Goal: Information Seeking & Learning: Learn about a topic

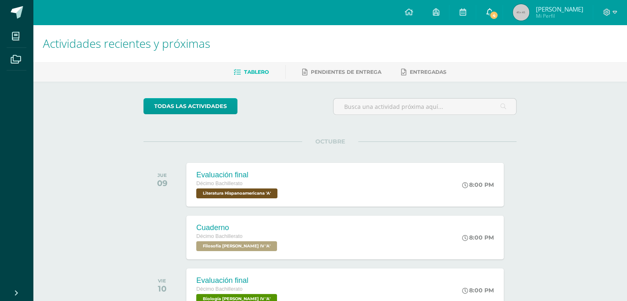
click at [502, 5] on link "4" at bounding box center [489, 12] width 26 height 25
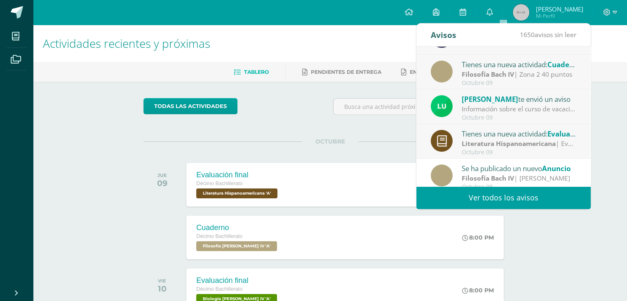
scroll to position [31, 0]
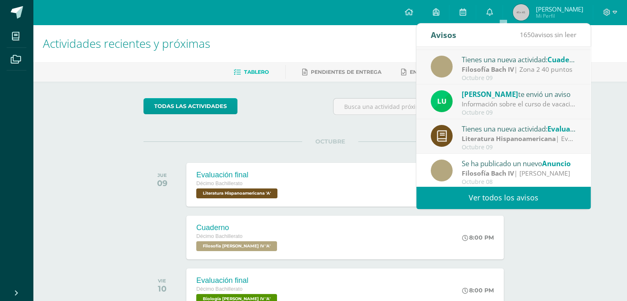
click at [508, 109] on div "Octubre 09" at bounding box center [518, 112] width 115 height 7
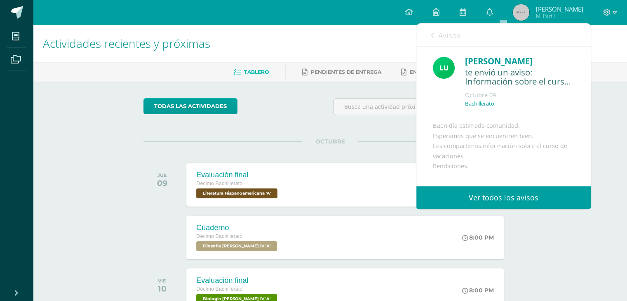
scroll to position [100, 0]
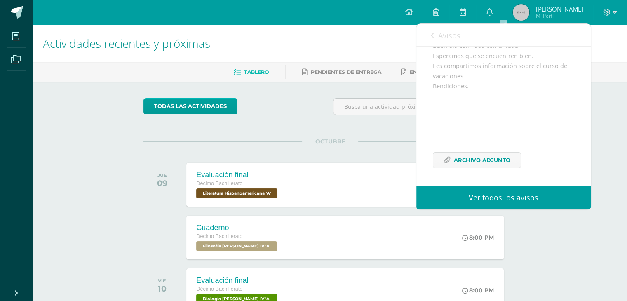
click at [431, 26] on link "Avisos" at bounding box center [446, 34] width 30 height 23
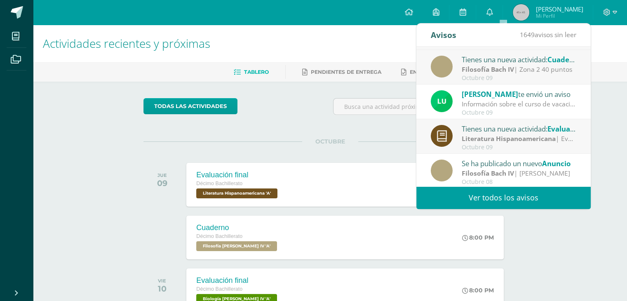
click at [347, 123] on div "todas las Actividades No tienes actividades Échale un vistazo a los demás perío…" at bounding box center [330, 220] width 406 height 277
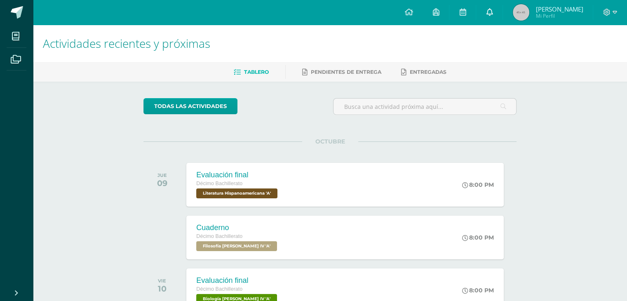
click at [502, 7] on link "0" at bounding box center [489, 12] width 26 height 25
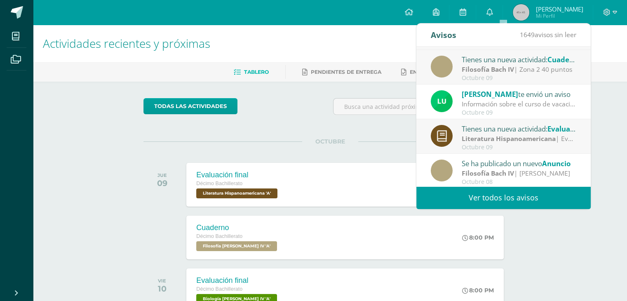
click at [498, 197] on link "Ver todos los avisos" at bounding box center [503, 197] width 174 height 23
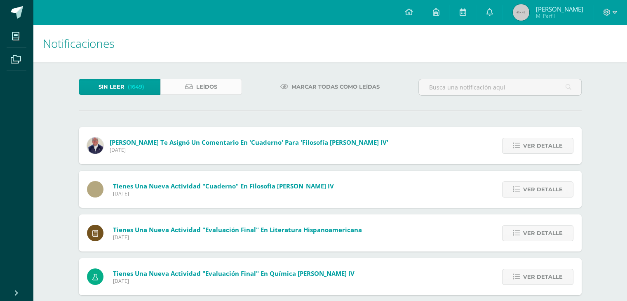
click at [211, 82] on span "Leídos" at bounding box center [206, 86] width 21 height 15
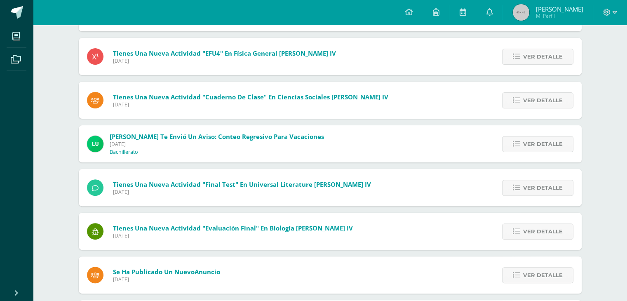
scroll to position [300, 0]
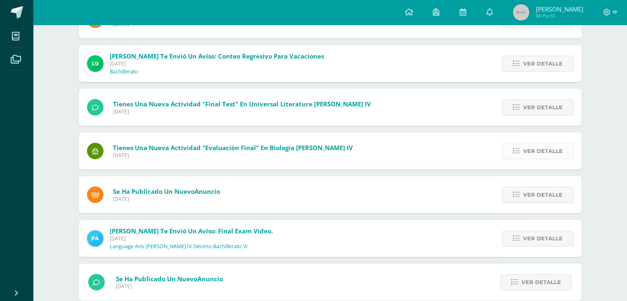
click at [534, 151] on span "Ver detalle" at bounding box center [543, 150] width 40 height 15
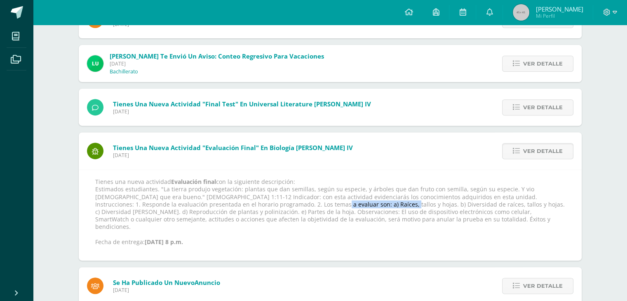
drag, startPoint x: 227, startPoint y: 204, endPoint x: 290, endPoint y: 205, distance: 63.1
click at [290, 205] on p "Tienes una nueva actividad Evaluación final con la siguiente descripción: Estim…" at bounding box center [330, 212] width 470 height 68
copy p "a) Raíces, tallos y hojas."
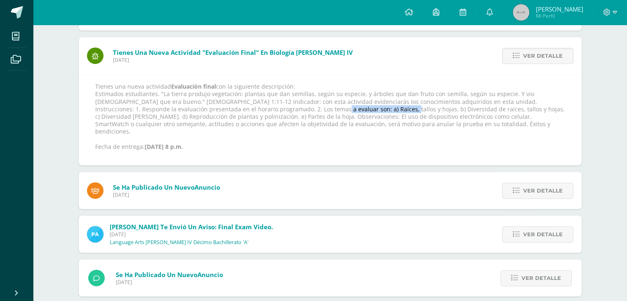
scroll to position [25, 0]
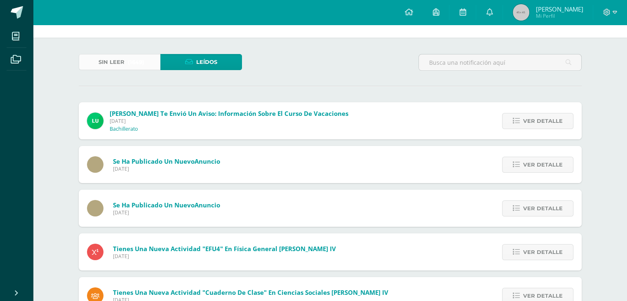
click at [131, 59] on span "(1649)" at bounding box center [136, 61] width 16 height 15
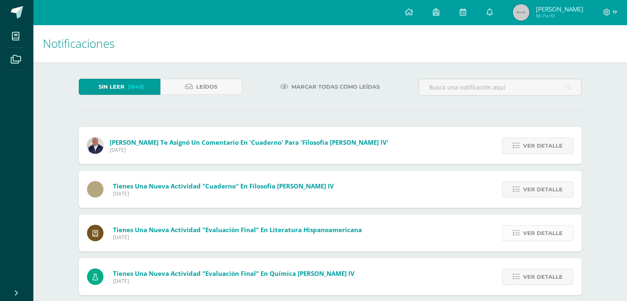
click at [509, 232] on link "Ver detalle" at bounding box center [537, 233] width 71 height 16
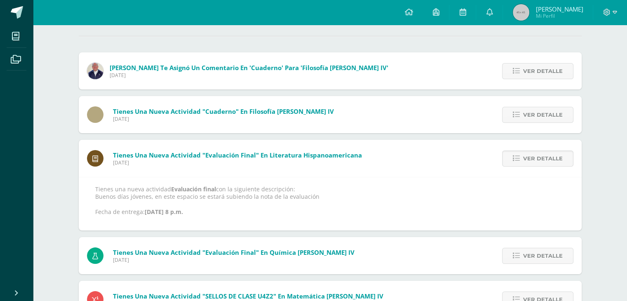
scroll to position [82, 0]
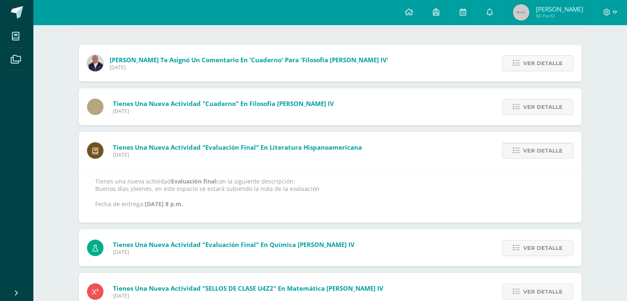
click at [199, 192] on p "Tienes una nueva actividad Evaluación final con la siguiente descripción: Bueno…" at bounding box center [330, 193] width 470 height 30
click at [128, 168] on div "Tienes una nueva actividad "Evaluación final" En Literatura Hispanoamericana Ju…" at bounding box center [224, 150] width 291 height 37
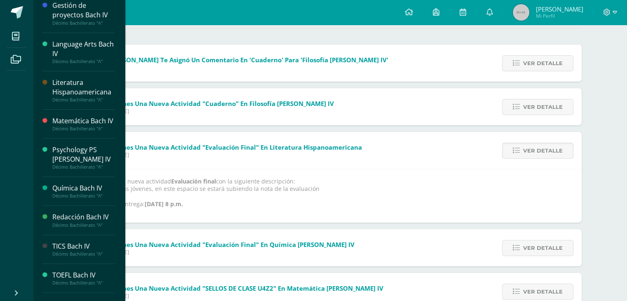
scroll to position [284, 0]
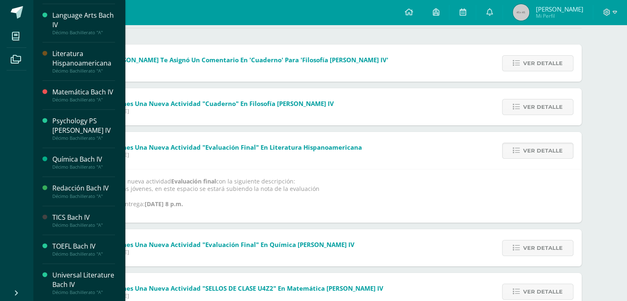
click at [91, 49] on div "Literatura Hispanoamericana" at bounding box center [83, 58] width 63 height 19
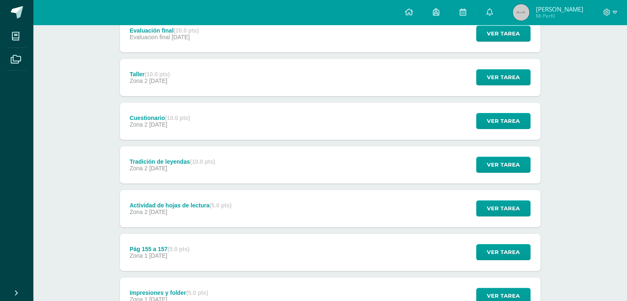
scroll to position [124, 0]
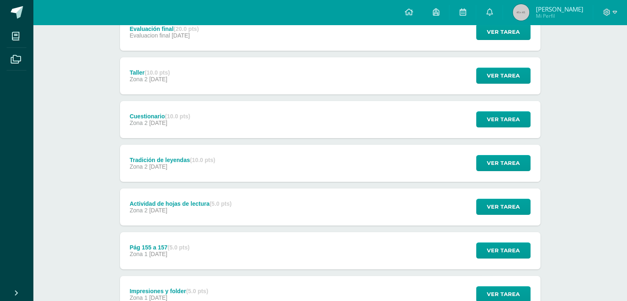
click at [234, 71] on div "Taller (10.0 pts) Zona 2 25 de Septiembre Ver tarea Taller Literatura Hispanoam…" at bounding box center [330, 75] width 420 height 37
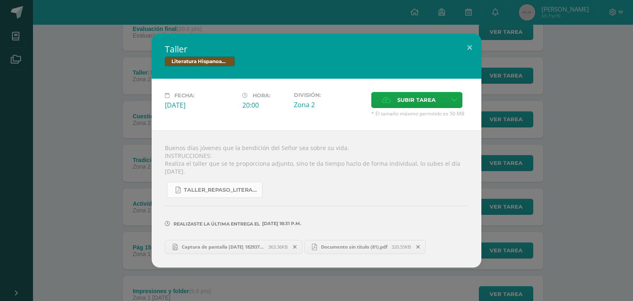
click at [227, 190] on span "Taller_Repaso_Literatura_Hispanoamericana.pdf" at bounding box center [221, 190] width 74 height 7
click at [108, 136] on div "Taller Literatura Hispanoamericana Fecha: Jueves 25 de Septiembre Hora: 20:00 D…" at bounding box center [316, 150] width 626 height 234
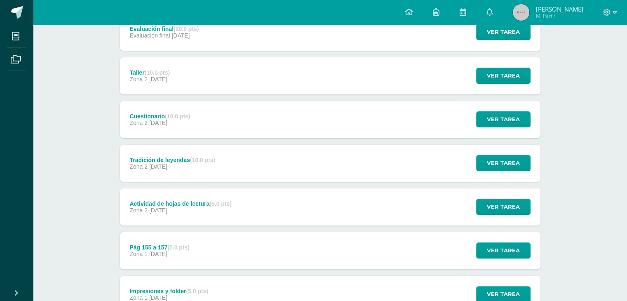
click at [167, 121] on span "23 de Septiembre" at bounding box center [158, 122] width 18 height 7
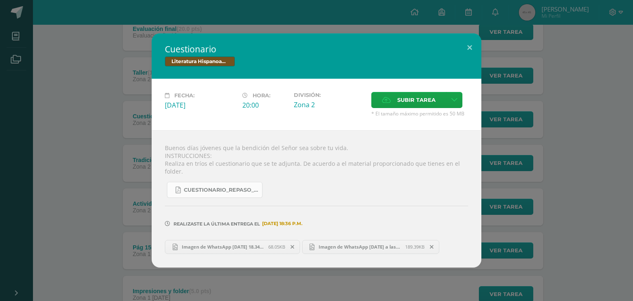
click at [234, 187] on span "Cuestionario_Repaso_Literatura_Hispanoamericana.pdf" at bounding box center [221, 190] width 74 height 7
click at [112, 112] on div "Cuestionario Literatura Hispanoamericana Fecha: Martes 23 de Septiembre Hora: 2…" at bounding box center [316, 150] width 626 height 234
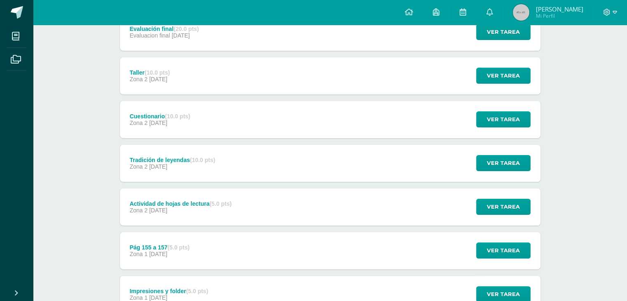
click at [167, 167] on span "12 de Septiembre" at bounding box center [158, 166] width 18 height 7
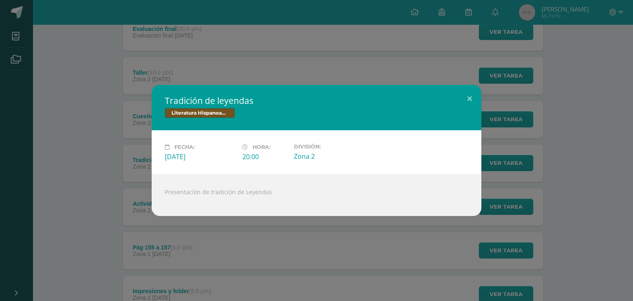
click at [115, 152] on div "Tradición de leyendas Literatura Hispanoamericana Fecha: Viernes 12 de Septiemb…" at bounding box center [316, 150] width 626 height 131
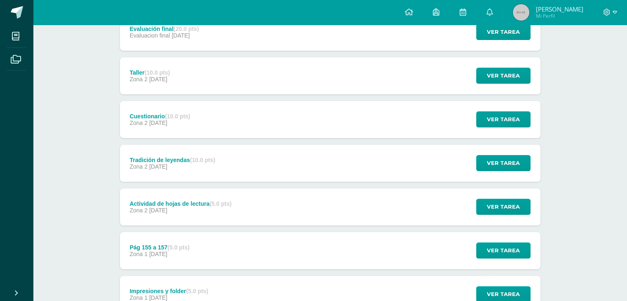
click at [208, 199] on div "Actividad de hojas de lectura (5.0 pts) Zona 2 10 de Septiembre" at bounding box center [181, 206] width 122 height 37
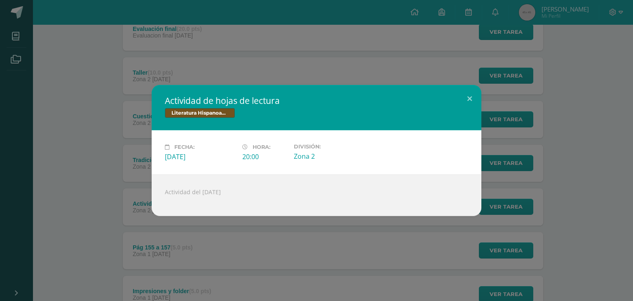
click at [59, 158] on div "Actividad de hojas de lectura Literatura Hispanoamericana Fecha: Miércoles 10 d…" at bounding box center [316, 150] width 626 height 131
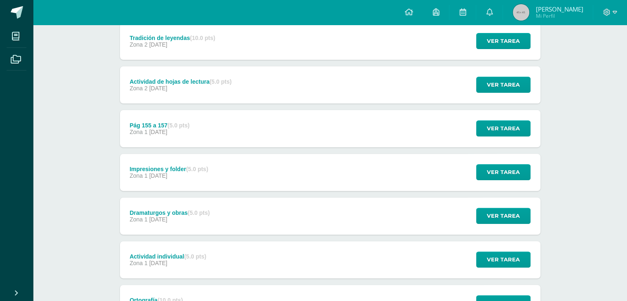
scroll to position [247, 0]
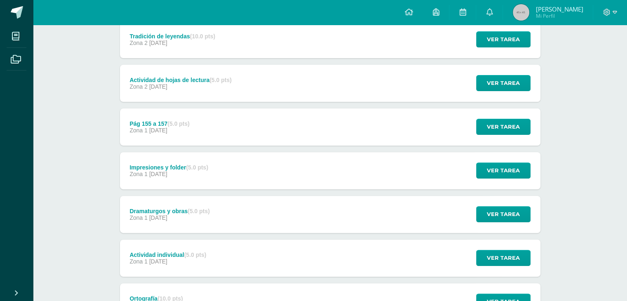
click at [178, 180] on div "Impresiones y folder (5.0 pts) Zona 1 01 de Septiembre" at bounding box center [169, 170] width 98 height 37
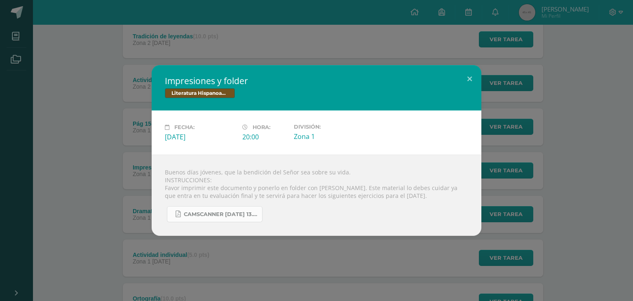
click at [218, 210] on link "CamScanner 28-08-2025 13.05.pdf" at bounding box center [215, 214] width 96 height 16
click at [90, 173] on div "Impresiones y folder Literatura Hispanoamericana Fecha: Lunes 01 de Septiembre …" at bounding box center [316, 150] width 626 height 171
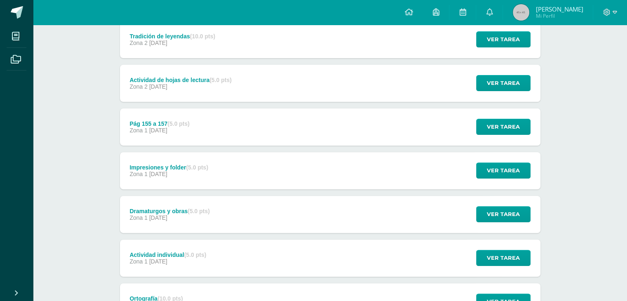
click at [209, 222] on div "Dramaturgos y obras (5.0 pts) Zona 1 01 de Septiembre" at bounding box center [170, 214] width 100 height 37
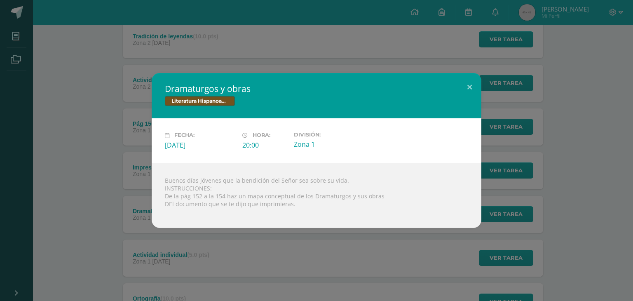
click at [118, 213] on div "Dramaturgos y obras Literatura Hispanoamericana Fecha: Lunes 01 de Septiembre H…" at bounding box center [316, 150] width 626 height 155
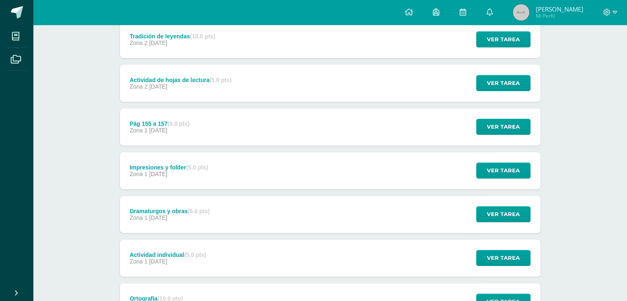
click at [166, 265] on div "Actividad individual (5.0 pts) Zona 1 01 de Septiembre" at bounding box center [168, 257] width 96 height 37
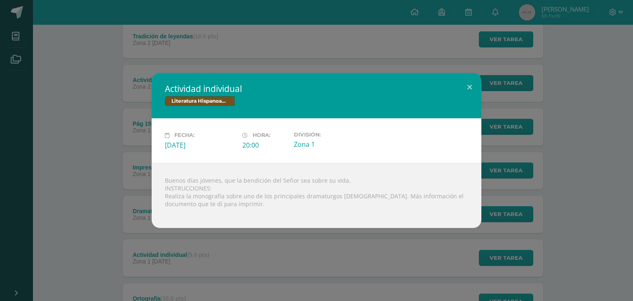
click at [145, 227] on div "Actividad individual Literatura Hispanoamericana Fecha: Lunes 01 de Septiembre …" at bounding box center [316, 150] width 626 height 155
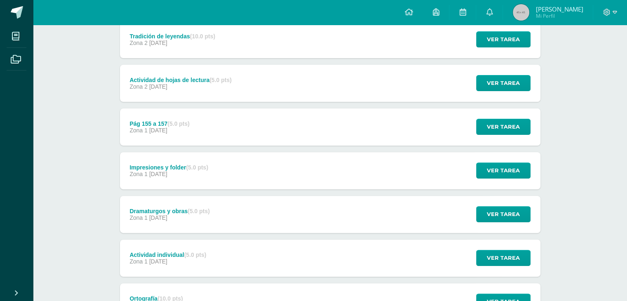
scroll to position [321, 0]
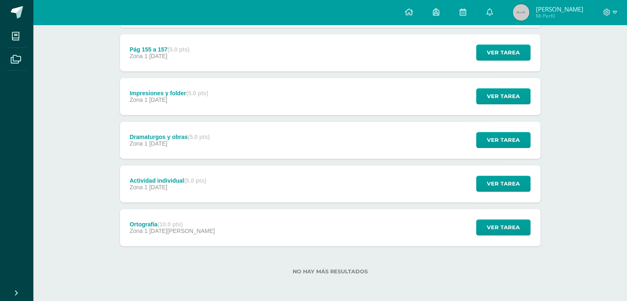
click at [170, 225] on strong "(10.0 pts)" at bounding box center [169, 224] width 25 height 7
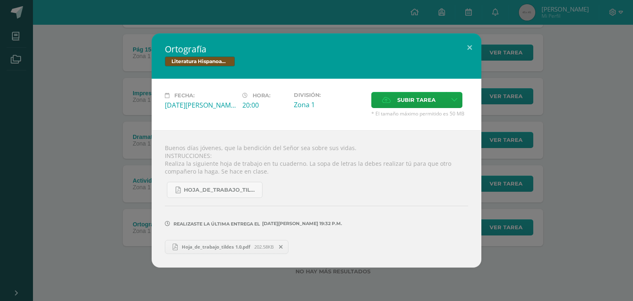
click at [110, 209] on div "Ortografía Literatura Hispanoamericana Fecha: Viernes 22 de Agosto Hora: 20:00 …" at bounding box center [316, 150] width 626 height 234
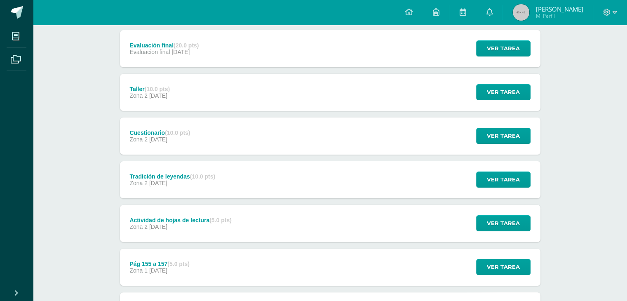
scroll to position [0, 0]
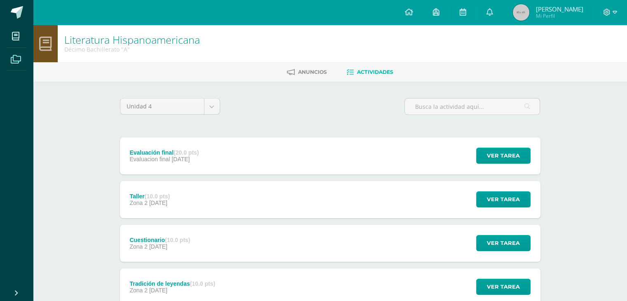
click at [26, 63] on link "Archivos" at bounding box center [17, 59] width 20 height 23
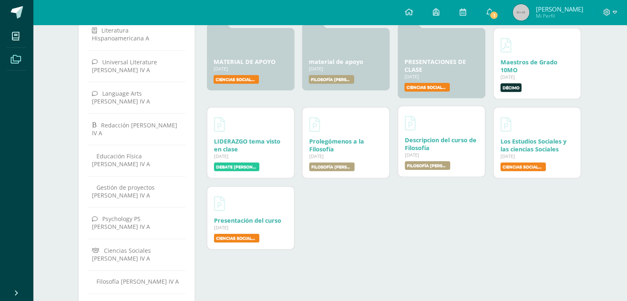
scroll to position [82, 0]
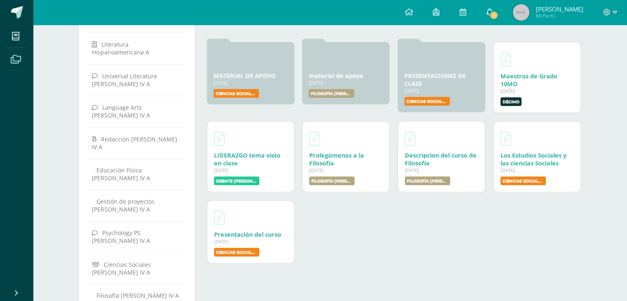
click at [492, 14] on icon at bounding box center [489, 11] width 7 height 7
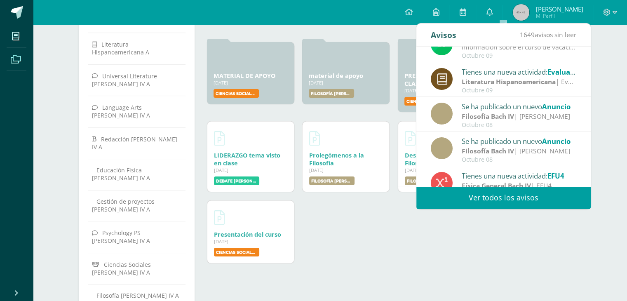
scroll to position [124, 0]
click at [474, 195] on link "Ver todos los avisos" at bounding box center [503, 197] width 174 height 23
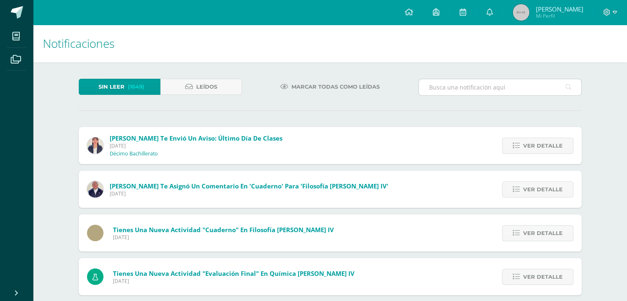
click at [461, 91] on input "text" at bounding box center [500, 87] width 162 height 16
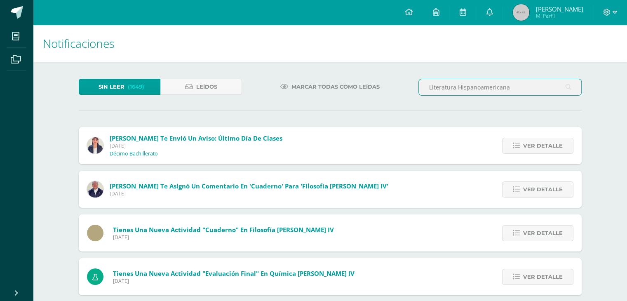
click at [567, 93] on icon at bounding box center [568, 87] width 6 height 17
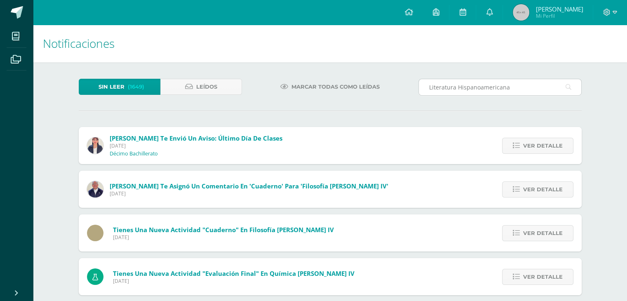
click at [565, 88] on icon at bounding box center [568, 87] width 6 height 17
click at [565, 87] on icon at bounding box center [568, 87] width 6 height 17
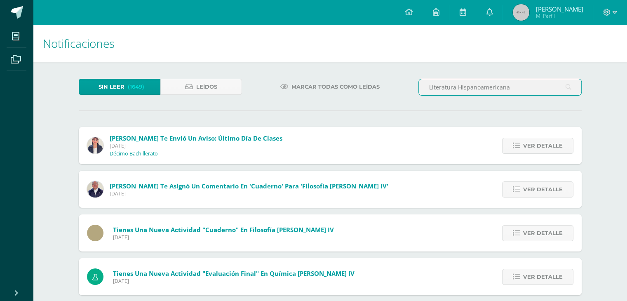
click at [556, 86] on input "Literatura Hispanoamericana" at bounding box center [500, 87] width 162 height 16
type input "Literatura Hispanoamericana"
click at [218, 88] on link "Leídos" at bounding box center [201, 87] width 82 height 16
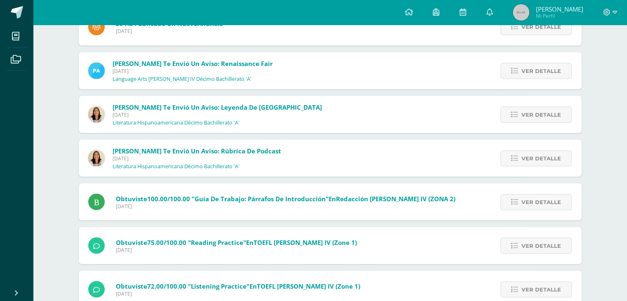
scroll to position [1515, 0]
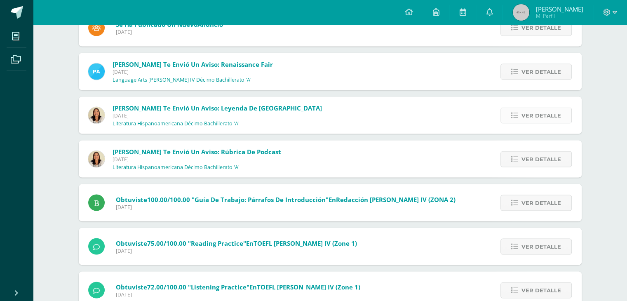
click at [523, 112] on span "Ver detalle" at bounding box center [541, 115] width 40 height 15
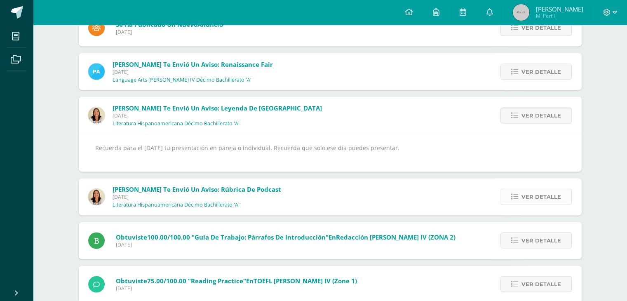
click at [544, 197] on span "Ver detalle" at bounding box center [541, 196] width 40 height 15
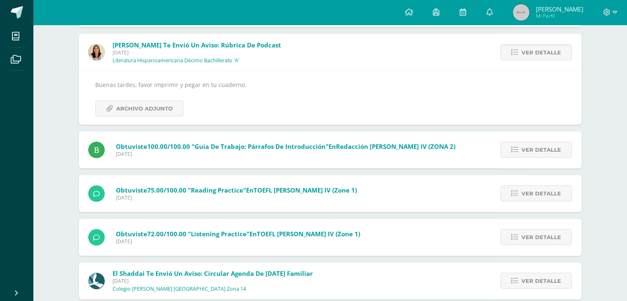
scroll to position [1598, 0]
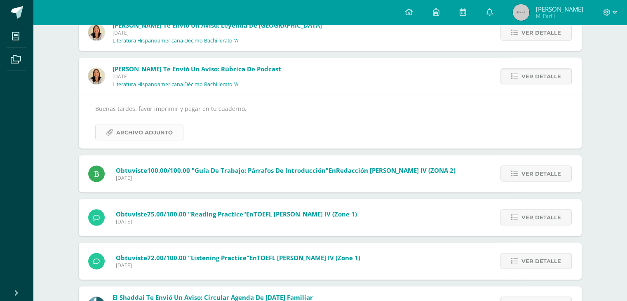
click at [130, 126] on span "Archivo Adjunto" at bounding box center [144, 132] width 56 height 15
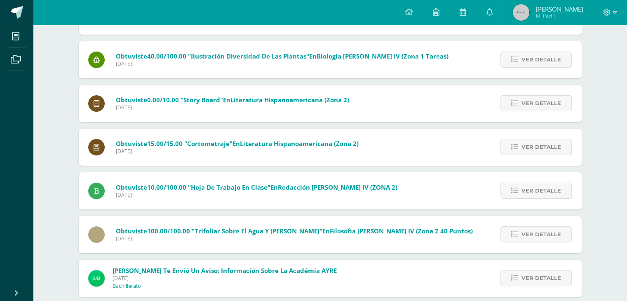
scroll to position [3250, 0]
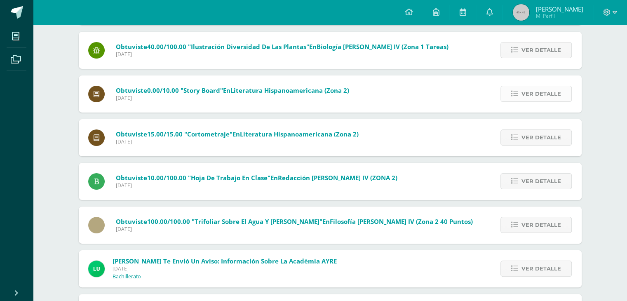
click at [535, 91] on span "Ver detalle" at bounding box center [541, 93] width 40 height 15
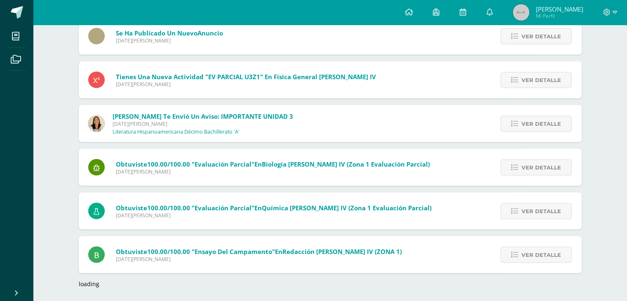
scroll to position [4682, 0]
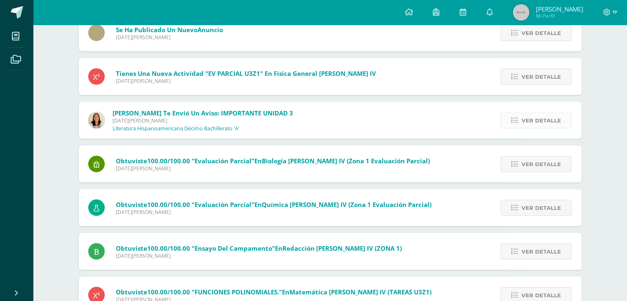
click at [518, 118] on icon at bounding box center [514, 120] width 7 height 7
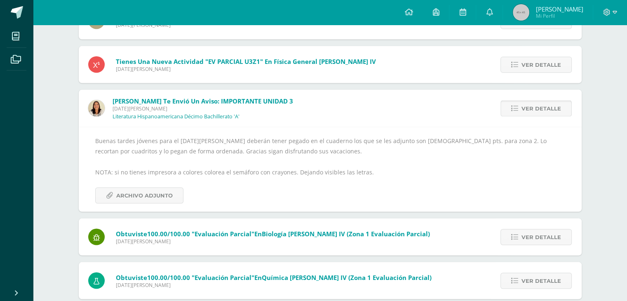
scroll to position [4655, 0]
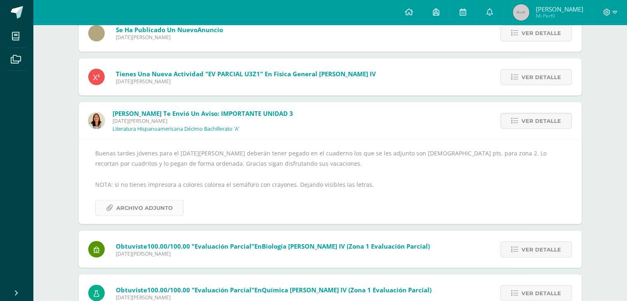
click at [148, 205] on span "Archivo Adjunto" at bounding box center [144, 207] width 56 height 15
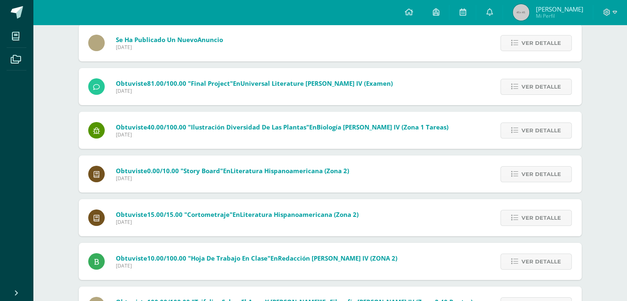
scroll to position [3130, 0]
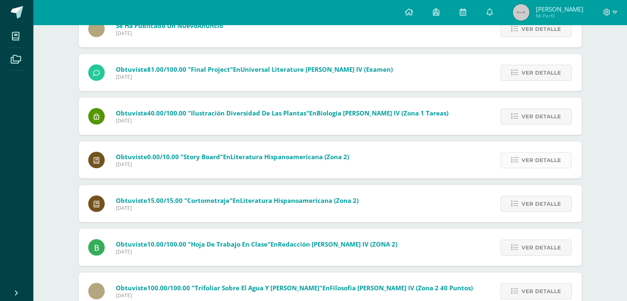
click at [522, 159] on span "Ver detalle" at bounding box center [541, 159] width 40 height 15
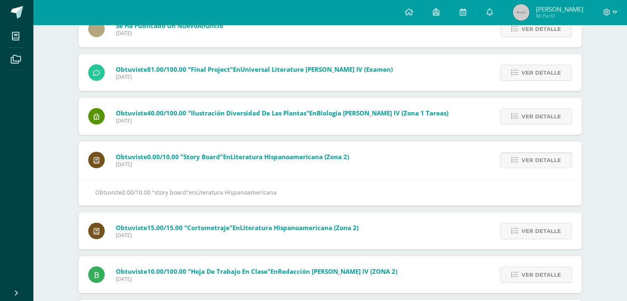
click at [249, 188] on span "Literatura Hispanoamericana" at bounding box center [236, 192] width 81 height 8
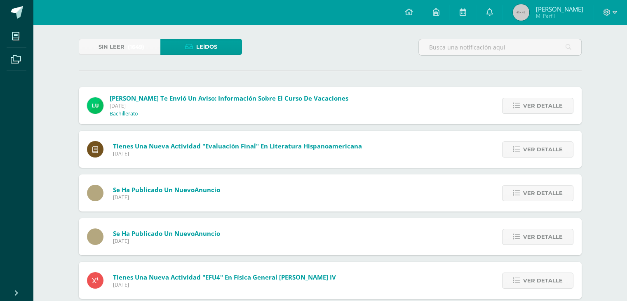
scroll to position [0, 0]
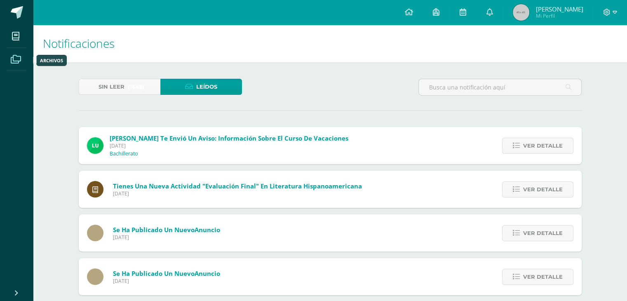
click at [10, 59] on span at bounding box center [16, 58] width 19 height 19
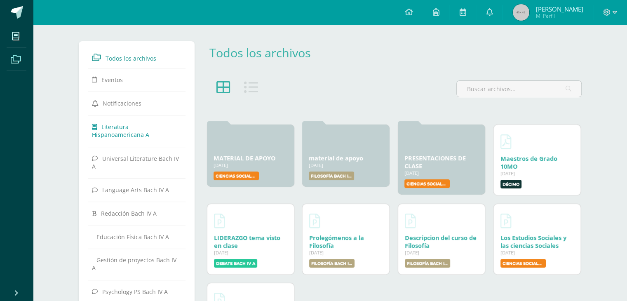
click at [149, 130] on span "Literatura Hispanoamericana A" at bounding box center [120, 131] width 57 height 16
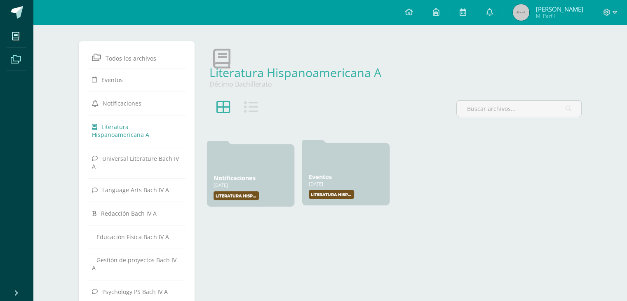
click at [331, 175] on link "Eventos" at bounding box center [320, 177] width 23 height 8
click at [235, 174] on link "Notificaciones" at bounding box center [234, 177] width 42 height 8
click at [502, 19] on link at bounding box center [489, 12] width 26 height 25
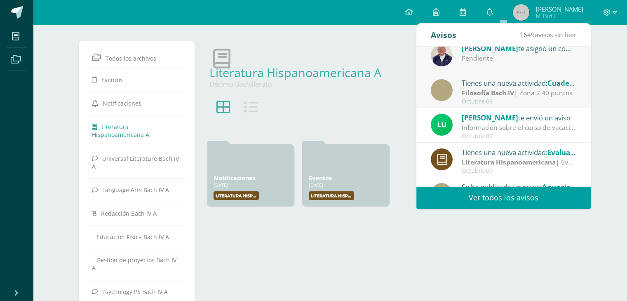
scroll to position [124, 0]
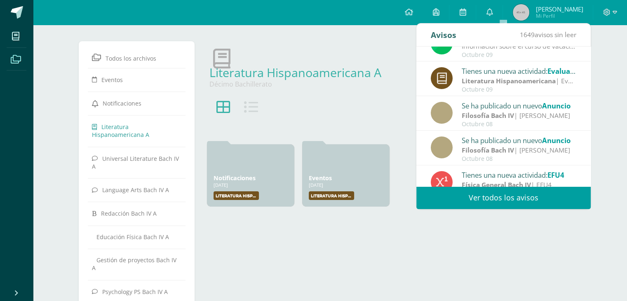
click at [513, 197] on link "Ver todos los avisos" at bounding box center [503, 197] width 174 height 23
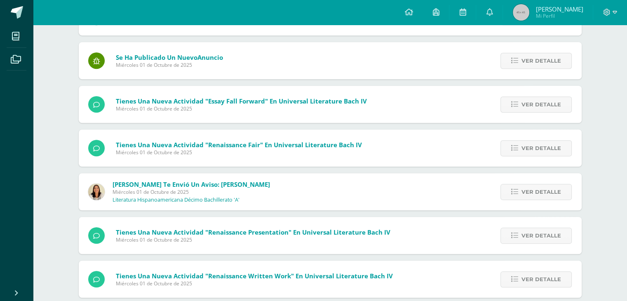
scroll to position [630, 0]
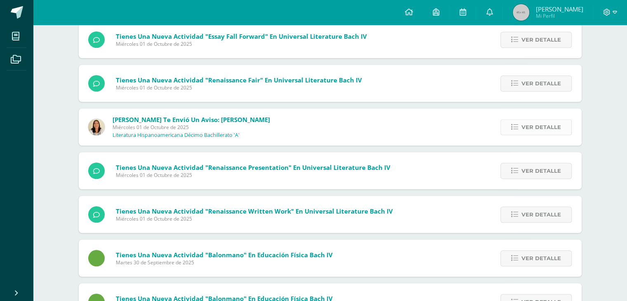
click at [505, 128] on link "Ver detalle" at bounding box center [535, 127] width 71 height 16
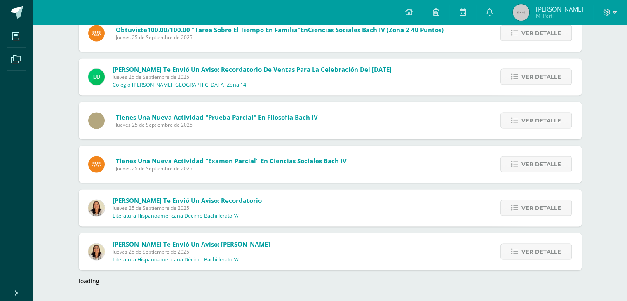
scroll to position [1635, 0]
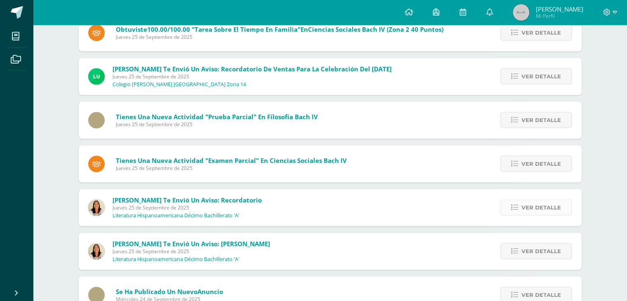
click at [543, 213] on span "Ver detalle" at bounding box center [541, 207] width 40 height 15
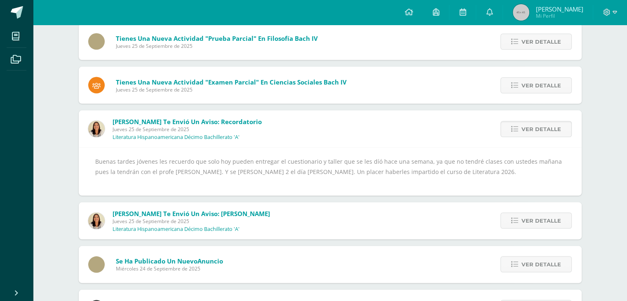
scroll to position [1637, 0]
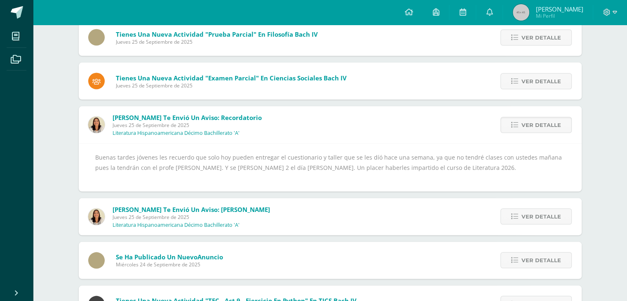
click at [498, 203] on div "Ver detalle" at bounding box center [535, 216] width 94 height 37
click at [522, 211] on span "Ver detalle" at bounding box center [541, 216] width 40 height 15
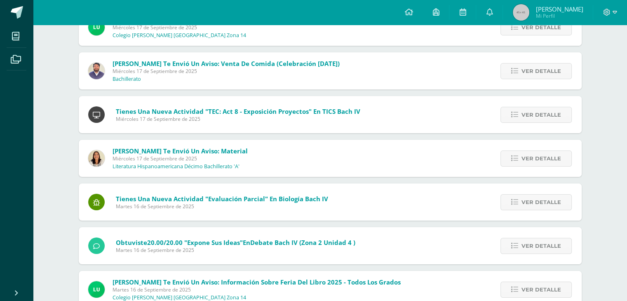
scroll to position [3058, 0]
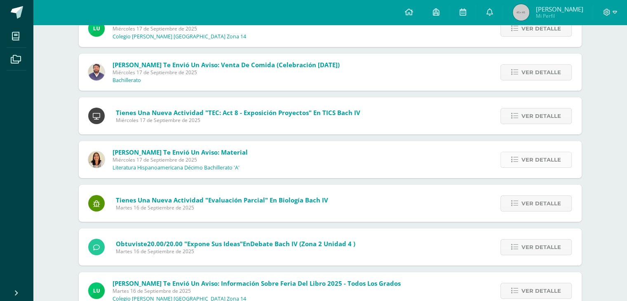
click at [509, 152] on link "Ver detalle" at bounding box center [535, 160] width 71 height 16
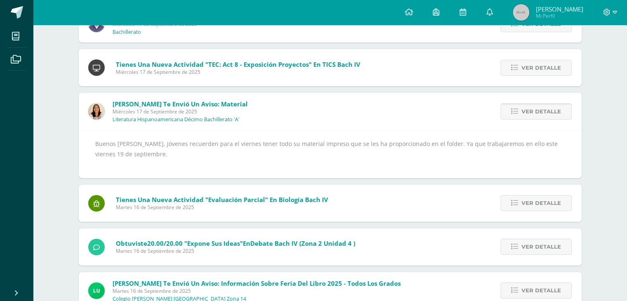
scroll to position [2967, 0]
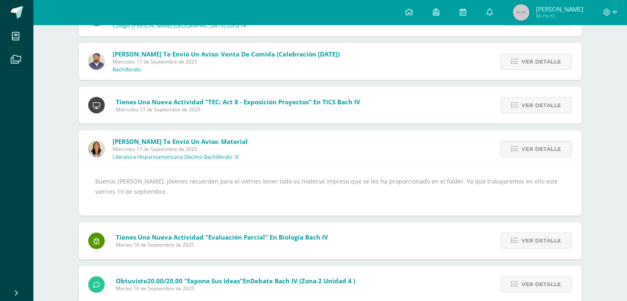
click at [295, 167] on div "Buenos días, jóvenes recuerden para el viernes tener todo su material impreso q…" at bounding box center [330, 191] width 503 height 48
click at [179, 137] on div "Carmen Melgar te envió un aviso: Material Miércoles 17 de Septiembre de 2025 Li…" at bounding box center [168, 148] width 179 height 37
click at [191, 154] on p "Literatura Hispanoamericana Décimo Bachillerato 'A'" at bounding box center [175, 157] width 127 height 7
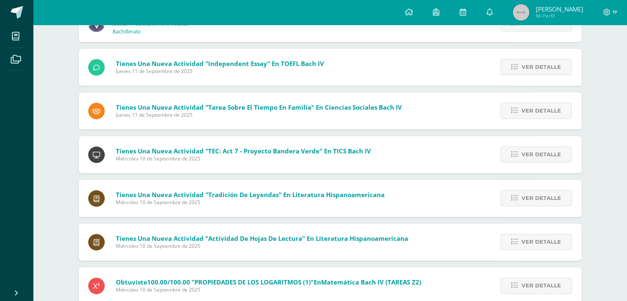
scroll to position [4135, 0]
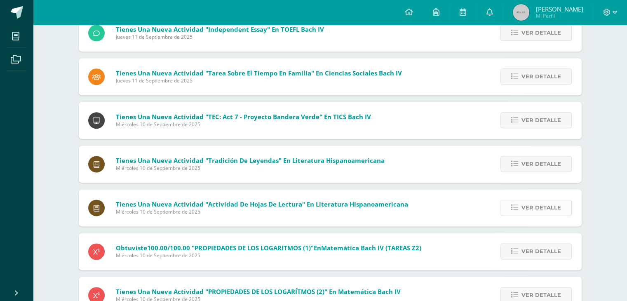
click at [523, 208] on span "Ver detalle" at bounding box center [541, 207] width 40 height 15
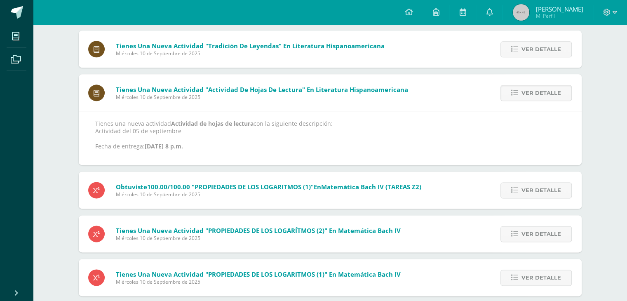
scroll to position [4167, 0]
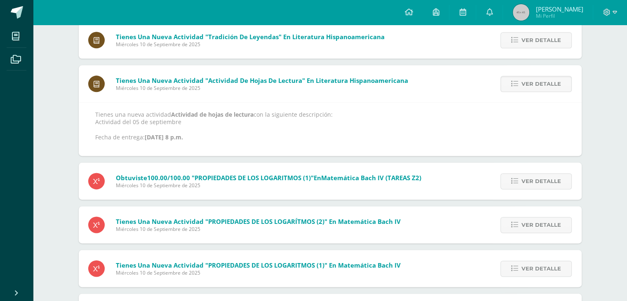
click at [178, 88] on span "Miércoles 10 de Septiembre de 2025" at bounding box center [262, 87] width 292 height 7
click at [227, 84] on span "Miércoles 10 de Septiembre de 2025" at bounding box center [262, 87] width 292 height 7
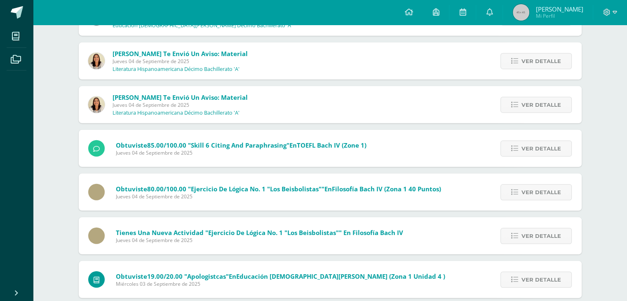
scroll to position [5341, 0]
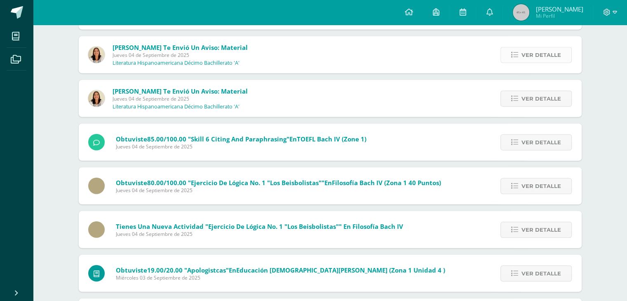
click at [516, 50] on link "Ver detalle" at bounding box center [535, 55] width 71 height 16
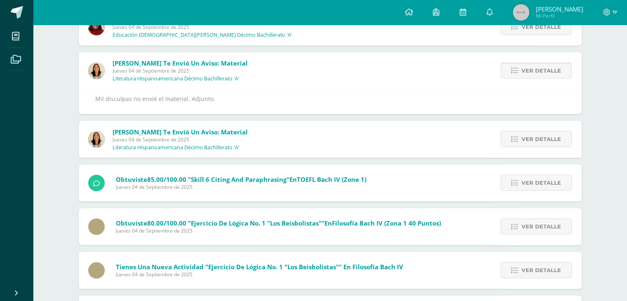
scroll to position [5244, 0]
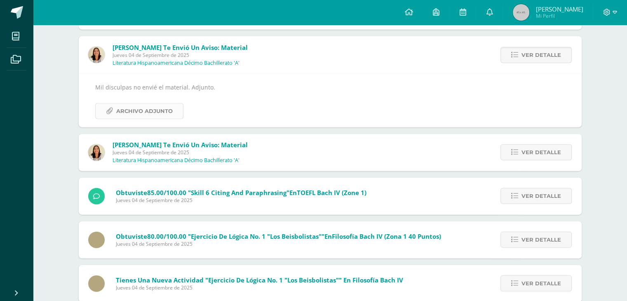
click at [156, 112] on span "Archivo Adjunto" at bounding box center [144, 110] width 56 height 15
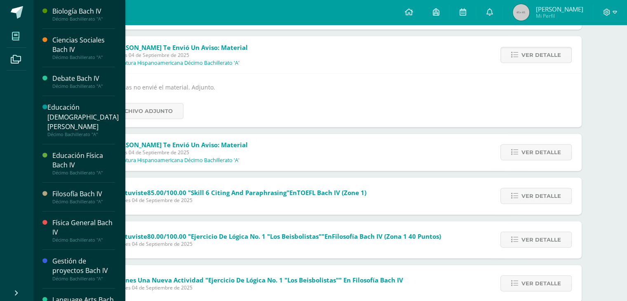
click at [23, 35] on span at bounding box center [16, 36] width 19 height 19
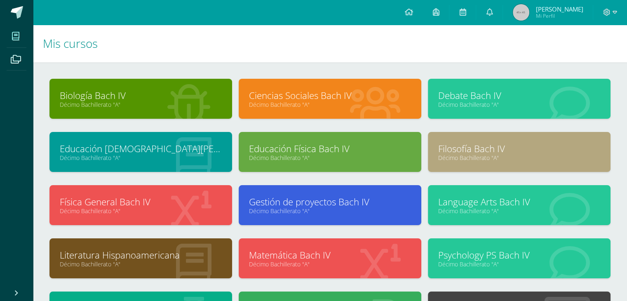
click at [113, 86] on div "Biología [PERSON_NAME] IV Décimo Bachillerato "A"" at bounding box center [140, 99] width 183 height 40
click at [116, 98] on link "Biología Bach IV" at bounding box center [141, 95] width 162 height 13
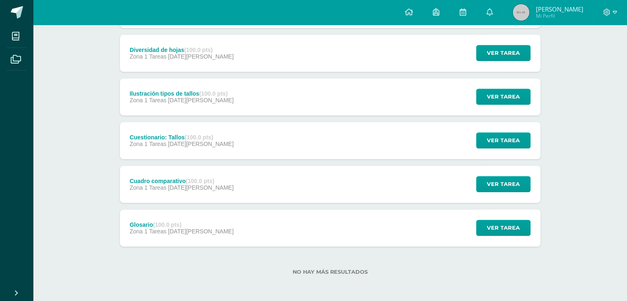
scroll to position [365, 0]
click at [377, 235] on div "Glosario (100.0 pts) Zona 1 Tareas [DATE][PERSON_NAME] Ver tarea Glosario Biolo…" at bounding box center [330, 227] width 420 height 37
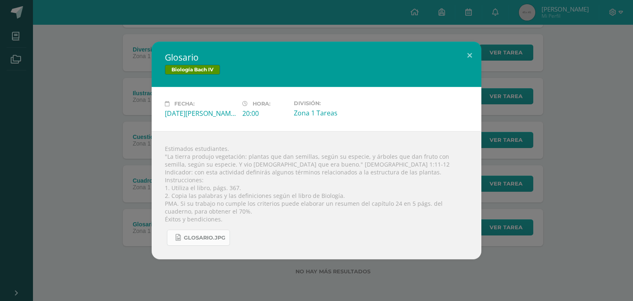
click at [187, 234] on link "Glosario.jpg" at bounding box center [198, 237] width 63 height 16
click at [139, 216] on div "Glosario Biología [PERSON_NAME] IV Fecha: [DATE][PERSON_NAME] Hora: 20:00 Divis…" at bounding box center [316, 151] width 626 height 218
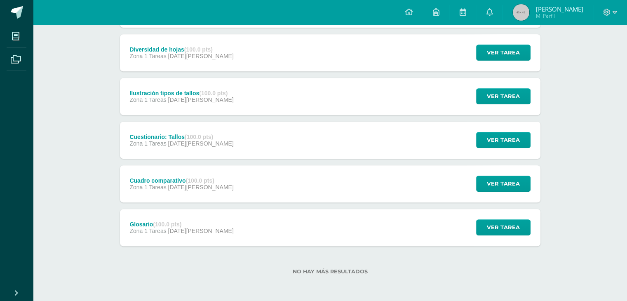
click at [396, 184] on div "Cuadro comparativo (100.0 pts) Zona 1 Tareas [DATE][PERSON_NAME] Ver tarea Cuad…" at bounding box center [330, 183] width 420 height 37
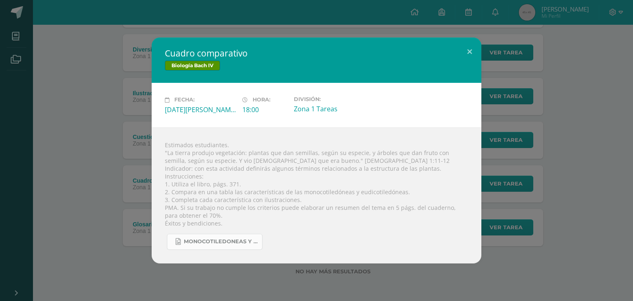
click at [219, 239] on span "Monocotiledoneas y dicotiledóneas.jpg" at bounding box center [221, 241] width 74 height 7
click at [133, 126] on div "Cuadro comparativo Biología [PERSON_NAME] IV Fecha: [DATE][PERSON_NAME] Hora: 1…" at bounding box center [316, 149] width 626 height 225
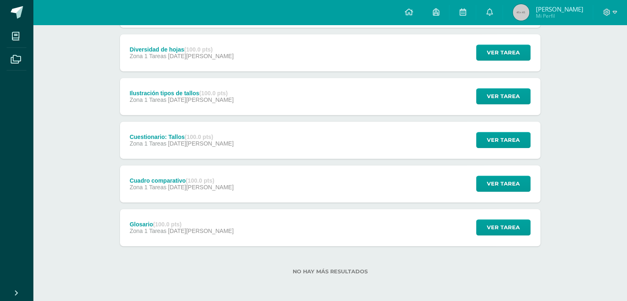
click at [158, 137] on div "Cuestionario: Tallos (100.0 pts)" at bounding box center [181, 136] width 104 height 7
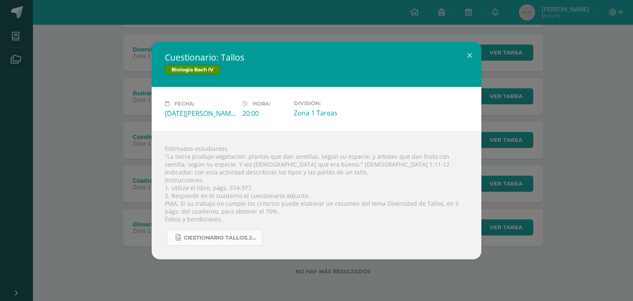
click at [239, 235] on span "Ciestionario tallos.jpg" at bounding box center [221, 237] width 74 height 7
click at [116, 147] on div "Cuestionario: Tallos Biología [PERSON_NAME] IV Fecha: [DATE][PERSON_NAME] Hora:…" at bounding box center [316, 151] width 626 height 218
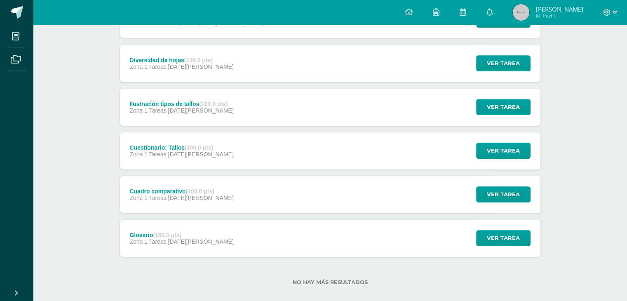
scroll to position [324, 0]
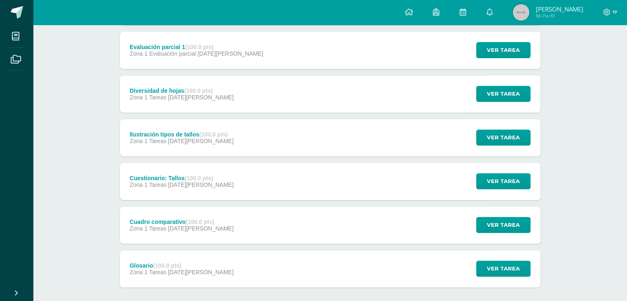
click at [176, 134] on div "Ilustración tipos de tallos (100.0 pts)" at bounding box center [181, 134] width 104 height 7
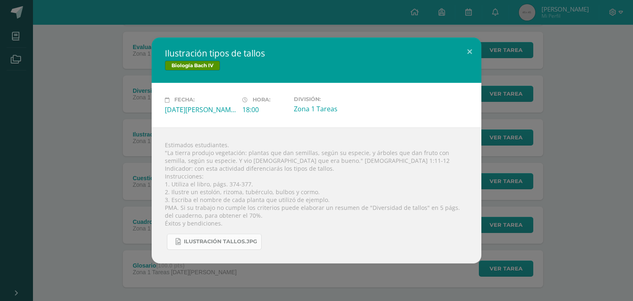
click at [231, 239] on span "Ilustración tallos.jpg" at bounding box center [220, 241] width 73 height 7
click at [141, 125] on div "Ilustración tipos de tallos Biología [PERSON_NAME] IV Fecha: [DATE][PERSON_NAME…" at bounding box center [316, 149] width 626 height 225
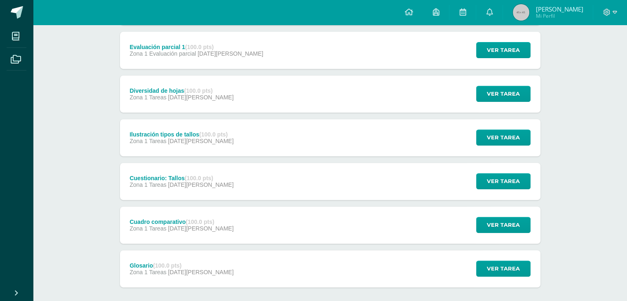
click at [191, 139] on span "[DATE][PERSON_NAME]" at bounding box center [201, 141] width 66 height 7
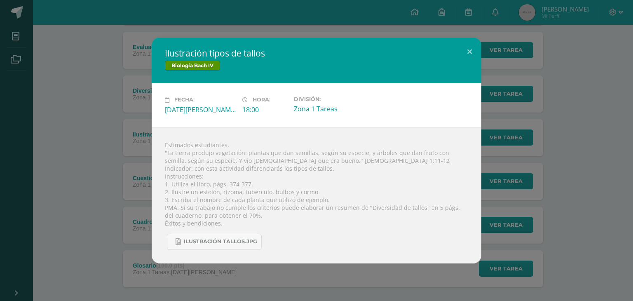
click at [106, 103] on div "Ilustración tipos de tallos Biología [PERSON_NAME] IV Fecha: [DATE][PERSON_NAME…" at bounding box center [316, 149] width 626 height 225
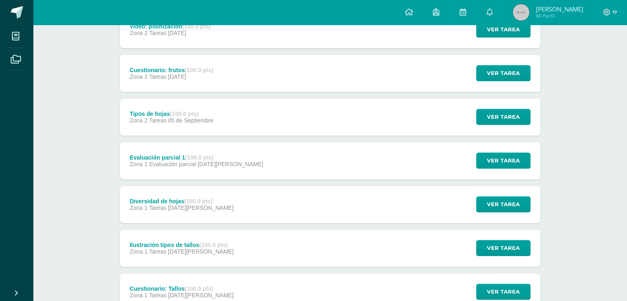
scroll to position [159, 0]
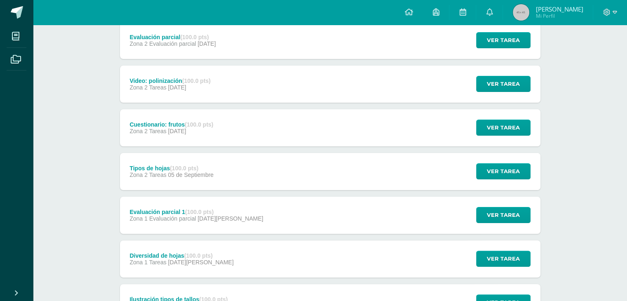
click at [181, 260] on span "[DATE][PERSON_NAME]" at bounding box center [201, 262] width 66 height 7
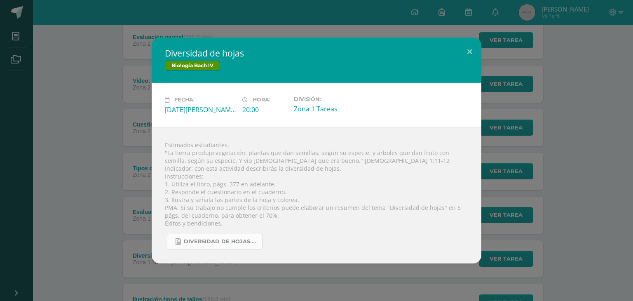
click at [204, 236] on link "Diversidad de hojas.jpg" at bounding box center [215, 242] width 96 height 16
click at [116, 173] on div "Diversidad de hojas Biología [PERSON_NAME] IV Fecha: [DATE][PERSON_NAME] Hora: …" at bounding box center [316, 149] width 626 height 225
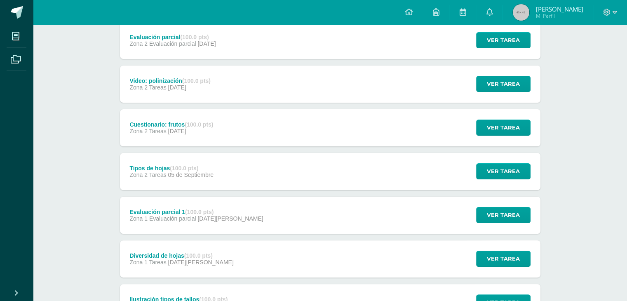
click at [212, 175] on span "05 de Septiembre" at bounding box center [191, 174] width 46 height 7
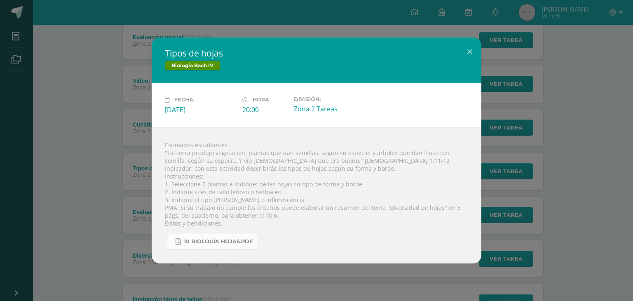
click at [241, 245] on span "10 biología hojas.pdf" at bounding box center [218, 241] width 69 height 7
click at [98, 127] on div "Tipos de hojas Biología [PERSON_NAME] IV Fecha: [DATE] Hora: 20:00 División:" at bounding box center [316, 149] width 626 height 225
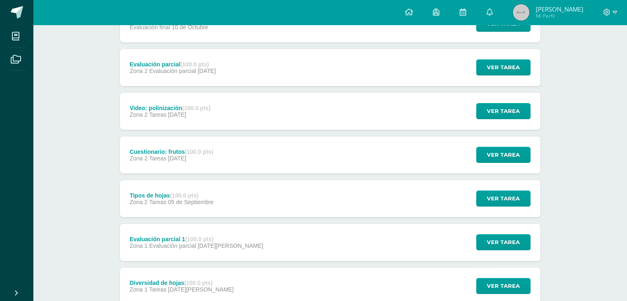
scroll to position [118, 0]
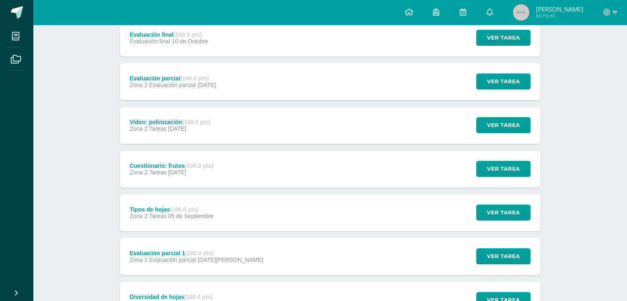
click at [466, 172] on div "Ver tarea" at bounding box center [502, 168] width 77 height 37
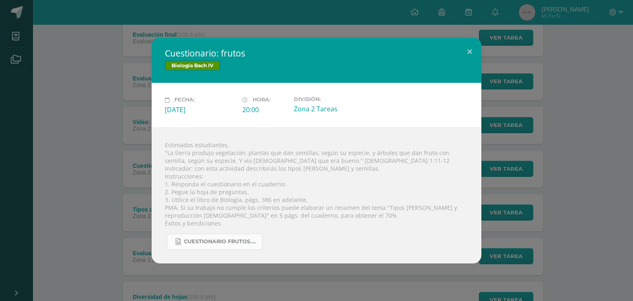
click at [206, 244] on span "Cuestionario frutos.jpg" at bounding box center [221, 241] width 74 height 7
click at [117, 139] on div "Cuestionario: frutos Biología [PERSON_NAME] IV Fecha: [DATE] Hora: 20:00 Divisi…" at bounding box center [316, 149] width 626 height 225
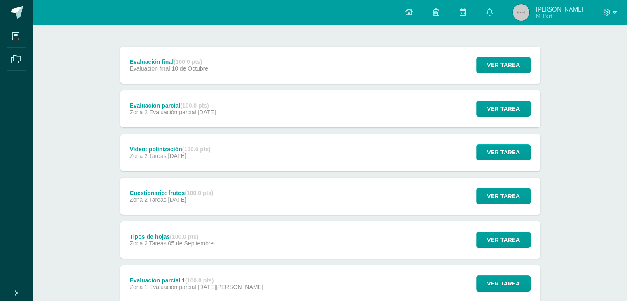
scroll to position [77, 0]
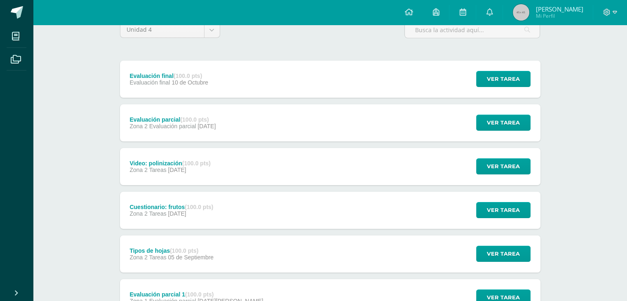
click at [227, 164] on div "Video: polinización (100.0 pts) Zona 2 Tareas [DATE] Ver tarea Video: polinizac…" at bounding box center [330, 166] width 420 height 37
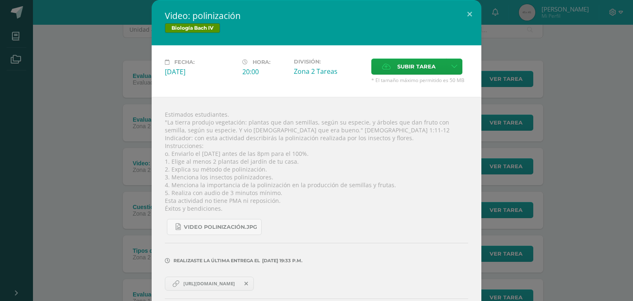
click at [119, 194] on div "Video: polinización Biología [PERSON_NAME] IV Fecha: [DATE] Hora: 20:00 Divisió…" at bounding box center [316, 169] width 626 height 338
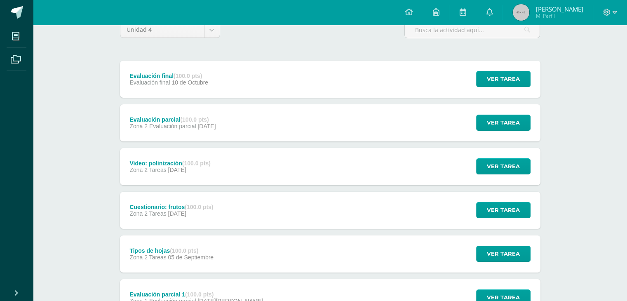
click at [58, 82] on div "Biología [PERSON_NAME] IV Décimo Bachillerato "A" [GEOGRAPHIC_DATA] Actividades…" at bounding box center [330, 268] width 594 height 641
click at [179, 114] on div "Evaluación parcial (100.0 pts) Zona 2 Evaluación parcial [DATE]" at bounding box center [173, 122] width 106 height 37
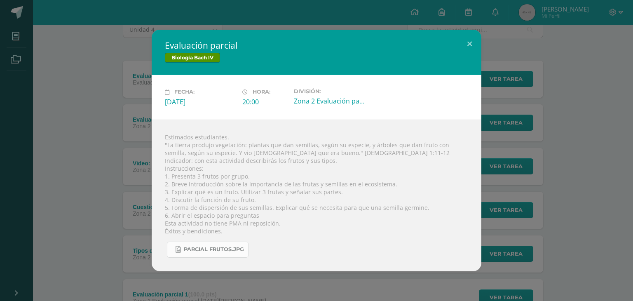
click at [207, 246] on span "Parcial frutos.jpg" at bounding box center [214, 249] width 60 height 7
click at [76, 89] on div "Evaluación parcial Biología [PERSON_NAME] IV Fecha: [DATE] Hora: 20:00 División:" at bounding box center [316, 150] width 626 height 241
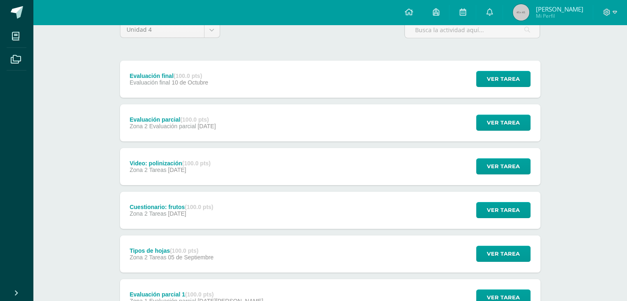
click at [152, 80] on span "Evaluación final" at bounding box center [149, 82] width 40 height 7
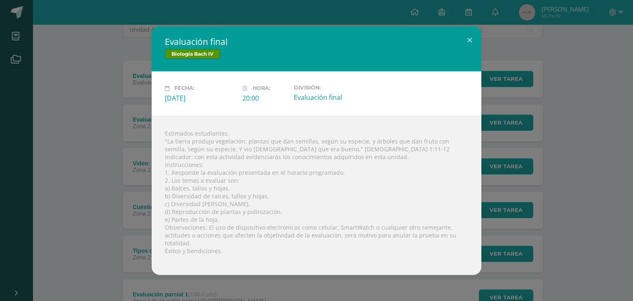
click at [70, 66] on div "Evaluación final Biología [PERSON_NAME] IV Fecha: [DATE] Hora: 20:00 División:" at bounding box center [316, 150] width 626 height 248
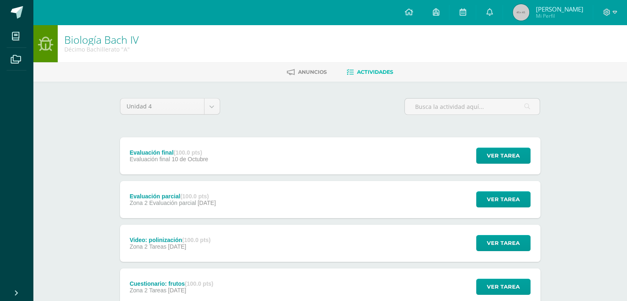
scroll to position [0, 0]
click at [176, 150] on strong "(100.0 pts)" at bounding box center [187, 152] width 28 height 7
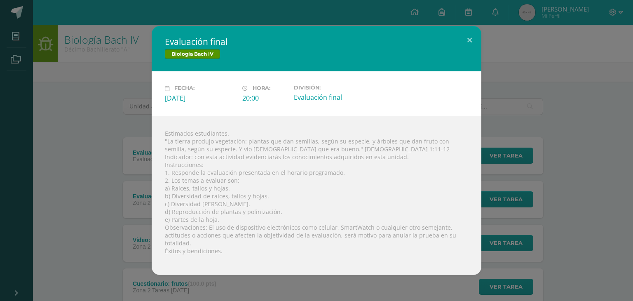
click at [99, 164] on div "Evaluación final Biología [PERSON_NAME] IV Fecha: [DATE] Hora: 20:00 División:" at bounding box center [316, 150] width 626 height 248
